Goal: Task Accomplishment & Management: Use online tool/utility

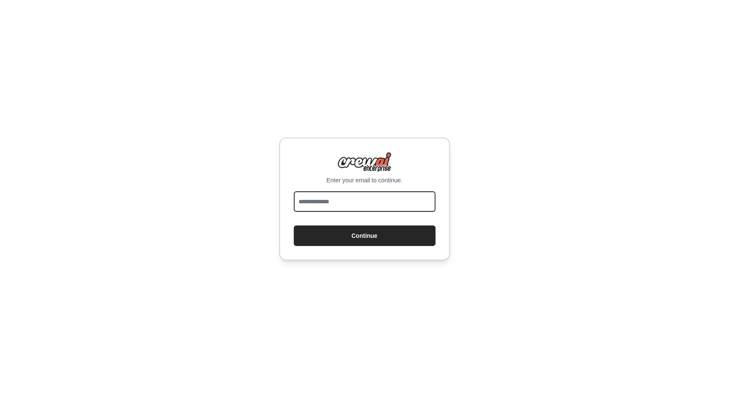
click at [334, 209] on input "email" at bounding box center [365, 201] width 142 height 21
type input "**********"
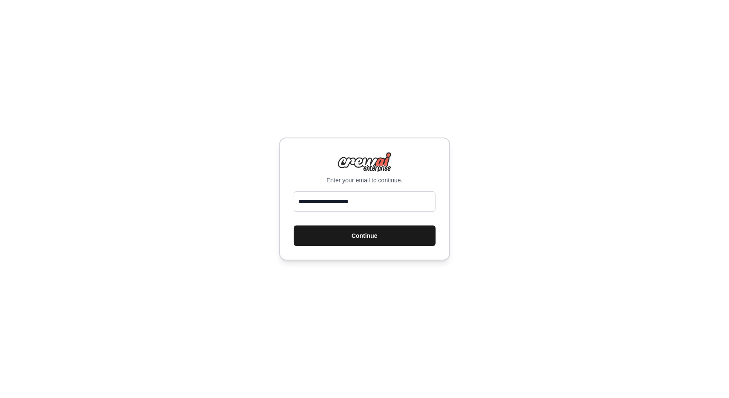
click at [356, 238] on button "Continue" at bounding box center [365, 236] width 142 height 21
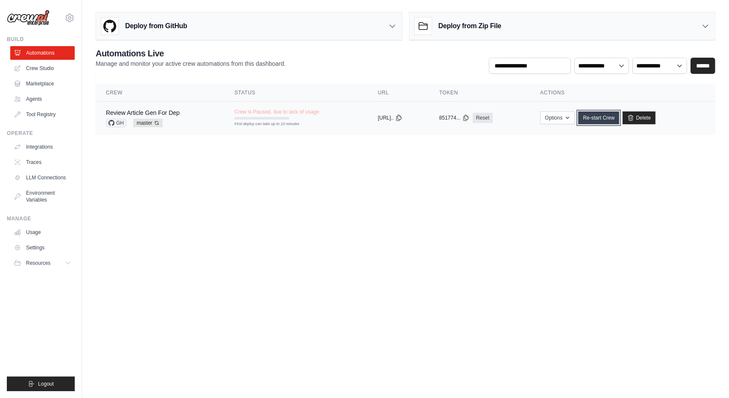
click at [603, 118] on link "Re-start Crew" at bounding box center [599, 118] width 41 height 13
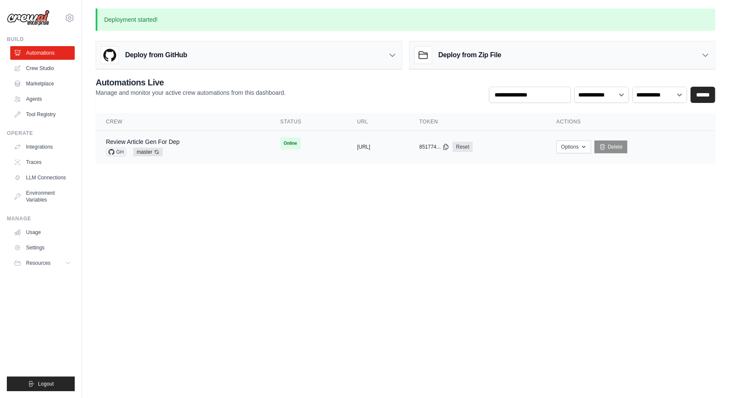
click at [194, 135] on td "Review Article Gen For Dep GH master Auto-deploy enabled" at bounding box center [183, 147] width 175 height 33
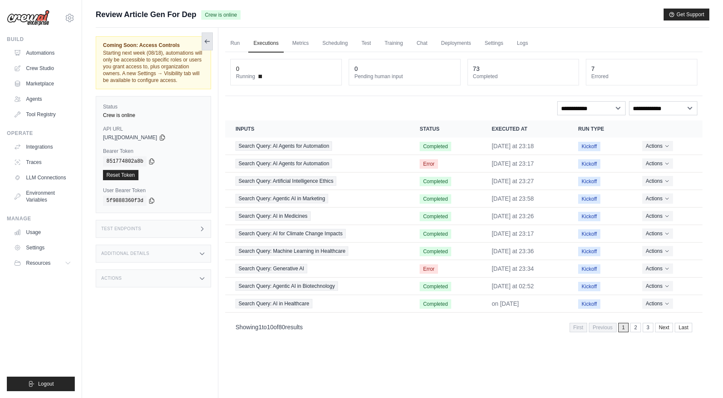
click at [205, 42] on icon at bounding box center [207, 41] width 7 height 7
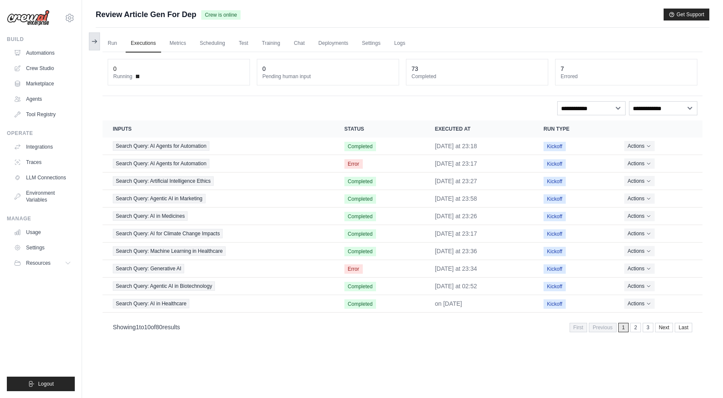
click at [94, 44] on icon at bounding box center [94, 41] width 7 height 7
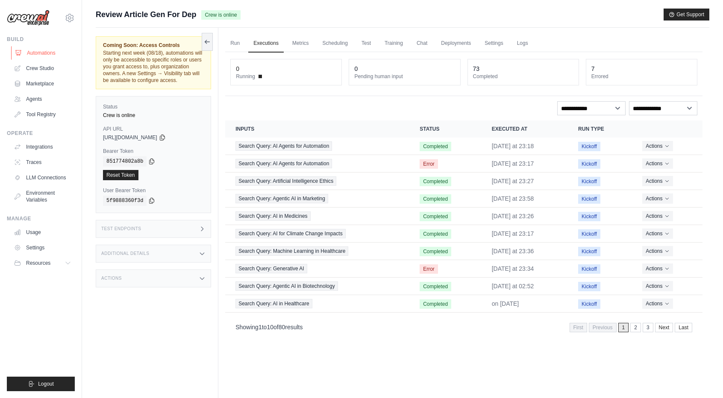
click at [39, 51] on link "Automations" at bounding box center [43, 53] width 65 height 14
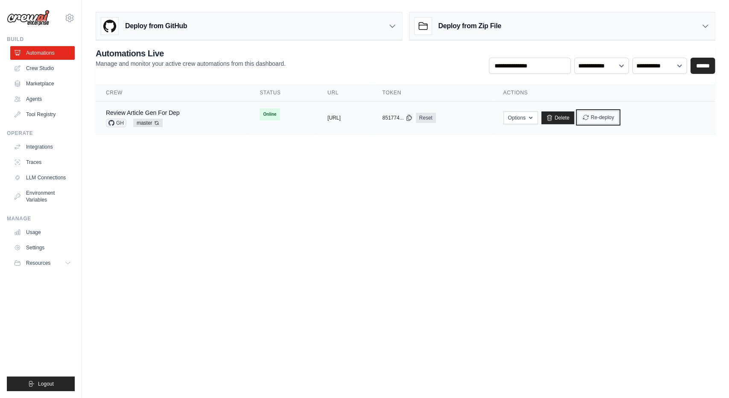
click at [620, 121] on button "Re-deploy" at bounding box center [598, 117] width 41 height 13
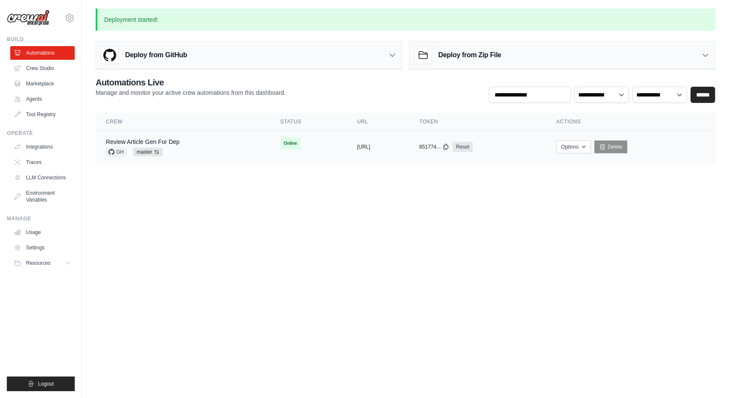
click at [196, 144] on div "Review Article Gen For Dep GH master Auto-deploy enabled" at bounding box center [183, 147] width 154 height 19
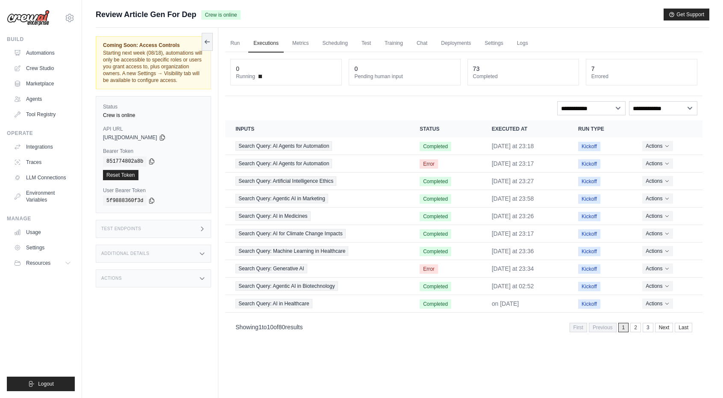
click at [202, 278] on icon at bounding box center [202, 279] width 4 height 2
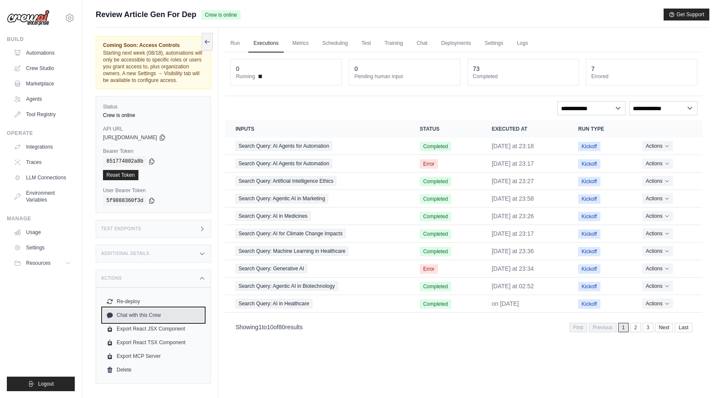
click at [146, 311] on link "Chat with this Crew" at bounding box center [153, 316] width 101 height 14
click at [203, 280] on icon at bounding box center [202, 278] width 7 height 7
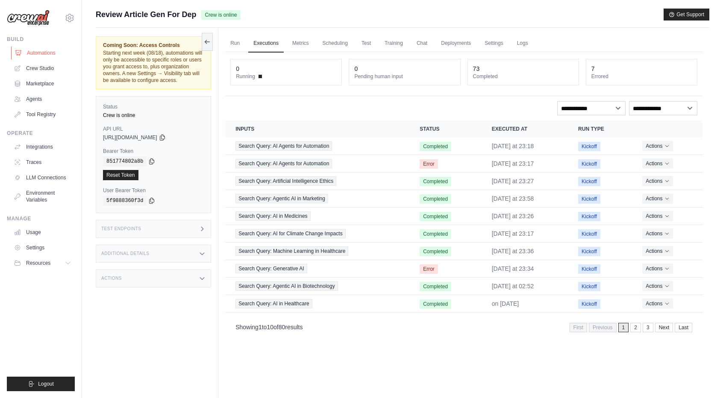
click at [42, 54] on link "Automations" at bounding box center [43, 53] width 65 height 14
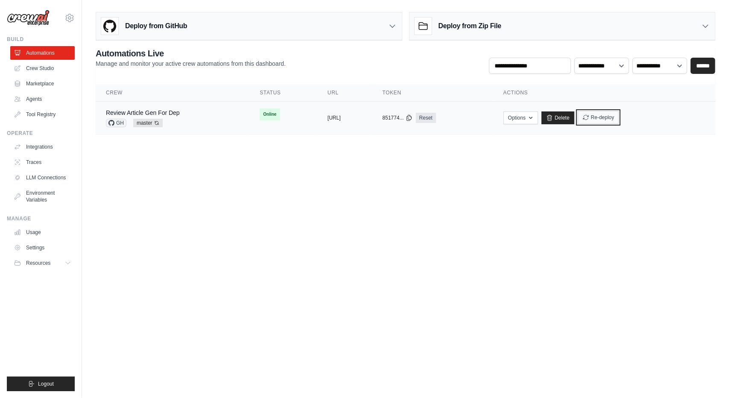
click at [620, 118] on button "Re-deploy" at bounding box center [598, 117] width 41 height 13
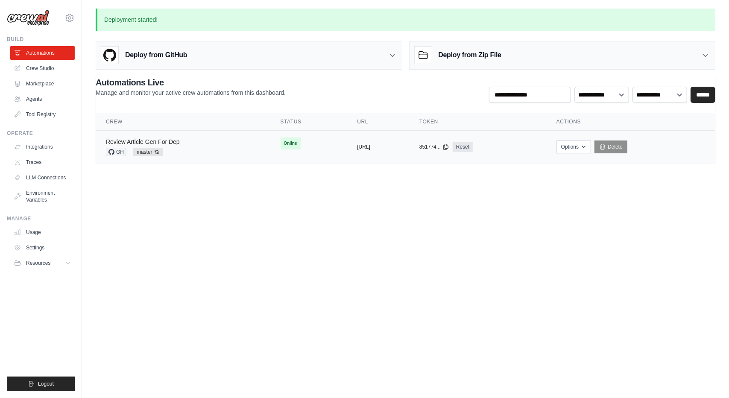
click at [150, 138] on link "Review Article Gen For Dep" at bounding box center [143, 141] width 74 height 7
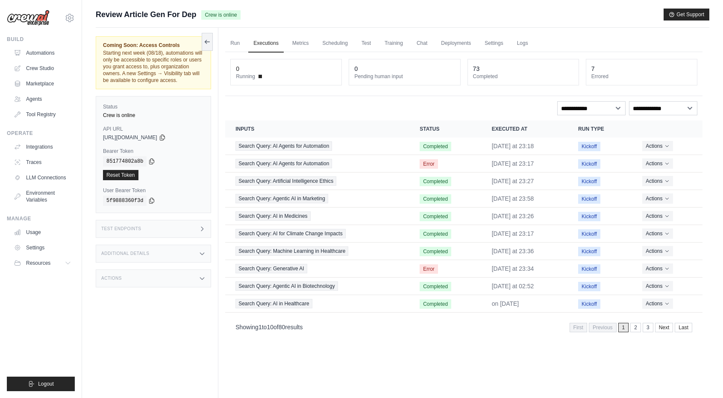
click at [203, 257] on div "Additional Details" at bounding box center [153, 254] width 115 height 18
click at [200, 229] on icon at bounding box center [202, 229] width 7 height 7
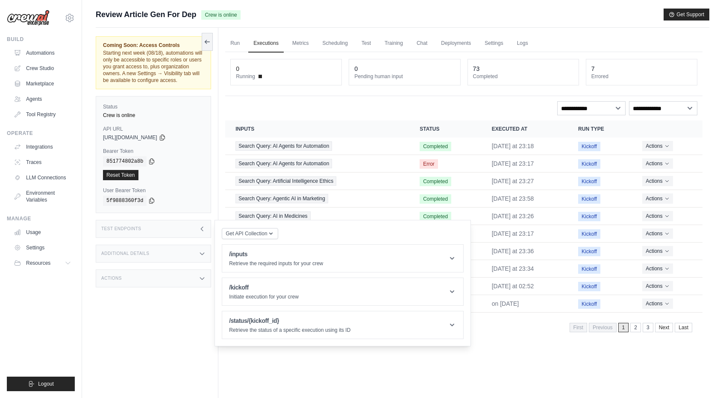
click at [200, 229] on icon at bounding box center [202, 229] width 7 height 7
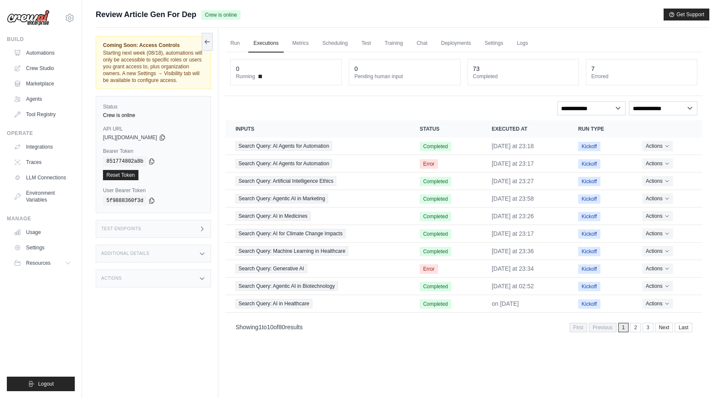
click at [202, 279] on icon at bounding box center [202, 278] width 7 height 7
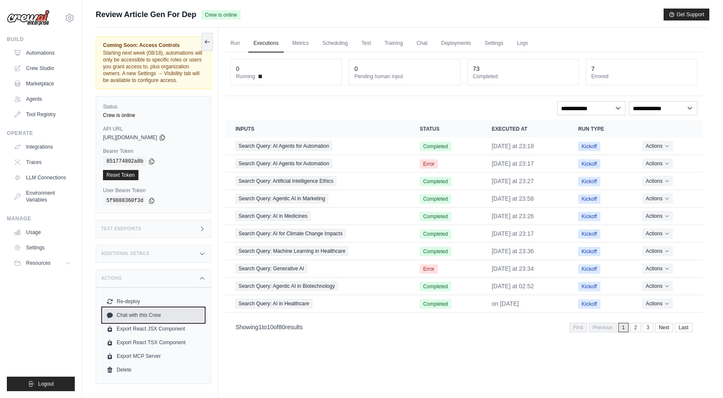
click at [160, 316] on link "Chat with this Crew" at bounding box center [153, 316] width 101 height 14
click at [205, 279] on icon at bounding box center [202, 278] width 7 height 7
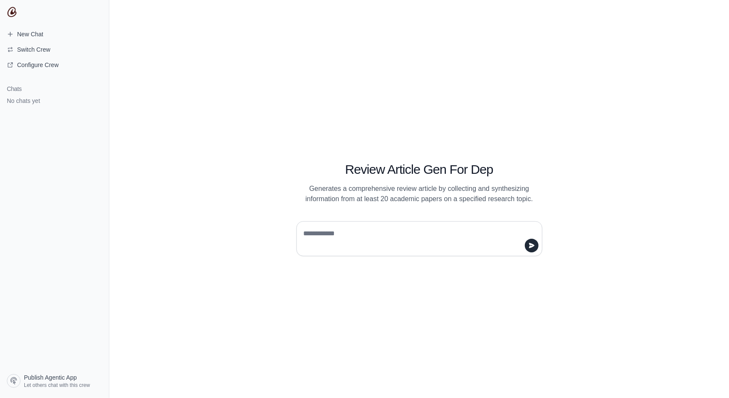
click at [324, 237] on textarea at bounding box center [417, 239] width 230 height 24
type textarea "**********"
click at [534, 248] on icon "submit" at bounding box center [532, 245] width 7 height 7
click at [321, 238] on textarea at bounding box center [417, 239] width 230 height 24
type textarea "*"
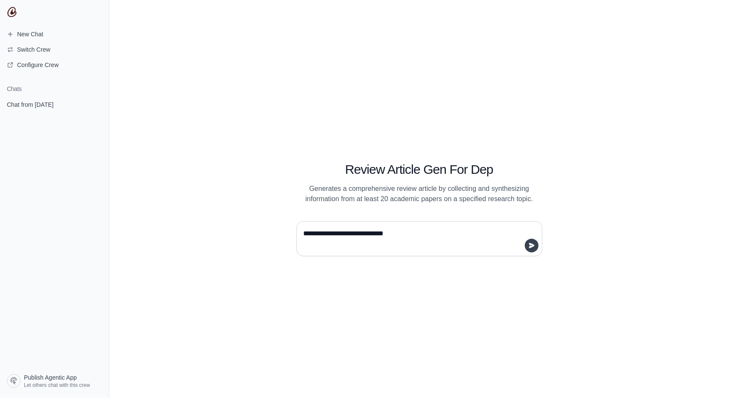
type textarea "**********"
click at [533, 248] on icon "submit" at bounding box center [532, 245] width 7 height 7
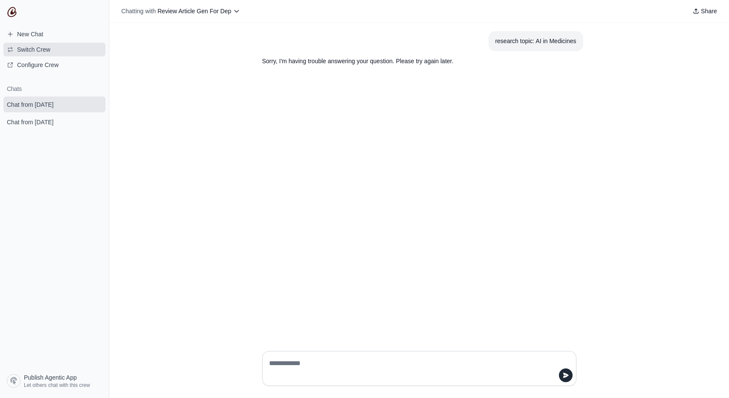
click at [31, 46] on span "Switch Crew" at bounding box center [33, 49] width 33 height 9
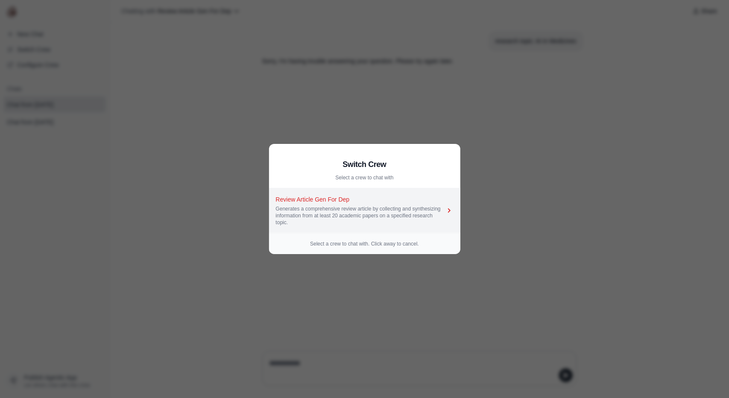
click at [356, 210] on div "Generates a comprehensive review article by collecting and synthesizing informa…" at bounding box center [360, 216] width 169 height 21
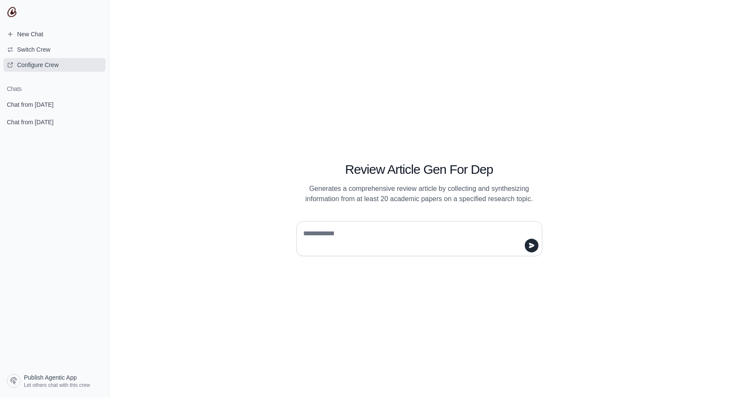
click at [50, 65] on span "Configure Crew" at bounding box center [37, 65] width 41 height 9
